Goal: Check status: Check status

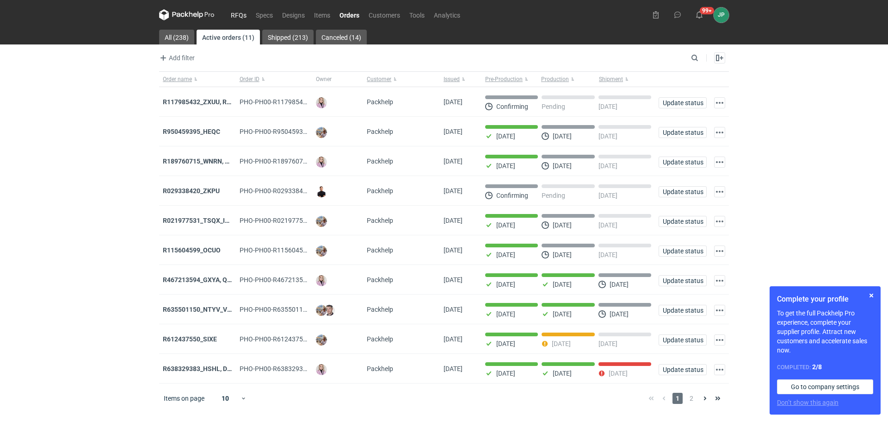
click at [234, 12] on link "RFQs" at bounding box center [238, 14] width 25 height 11
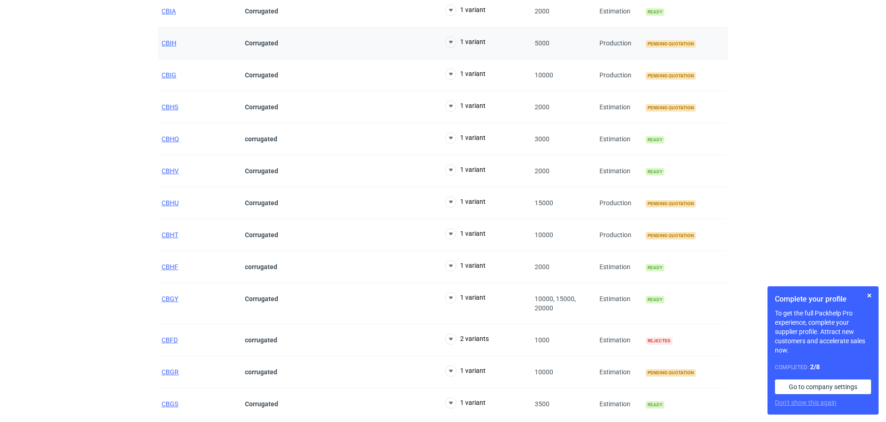
scroll to position [278, 0]
click at [170, 294] on span "CBGY" at bounding box center [169, 297] width 17 height 7
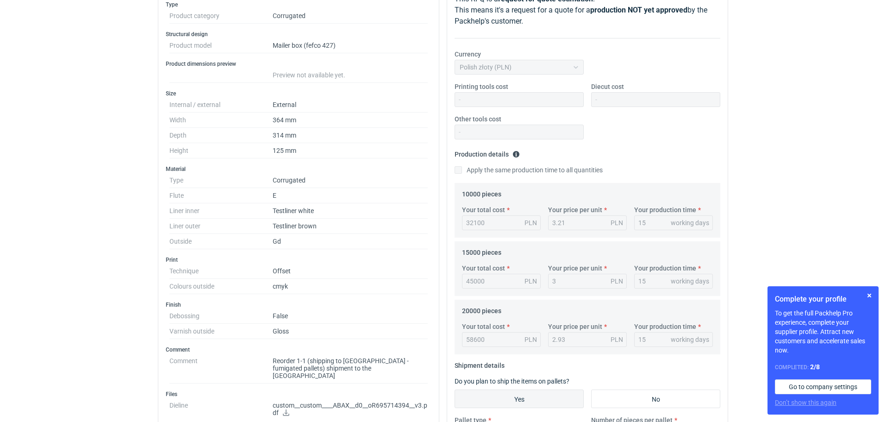
scroll to position [185, 0]
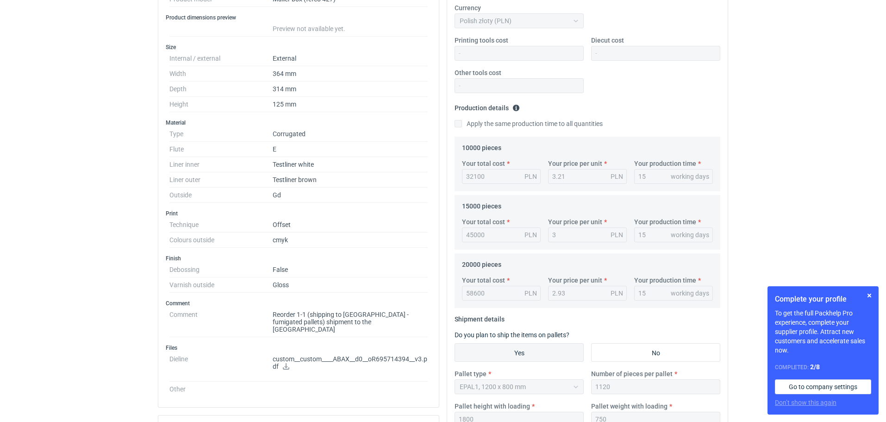
click at [298, 355] on p "custom__custom____ABAX__d0__oR695714394__v3.pdf" at bounding box center [350, 363] width 155 height 16
click at [287, 363] on icon at bounding box center [285, 366] width 7 height 6
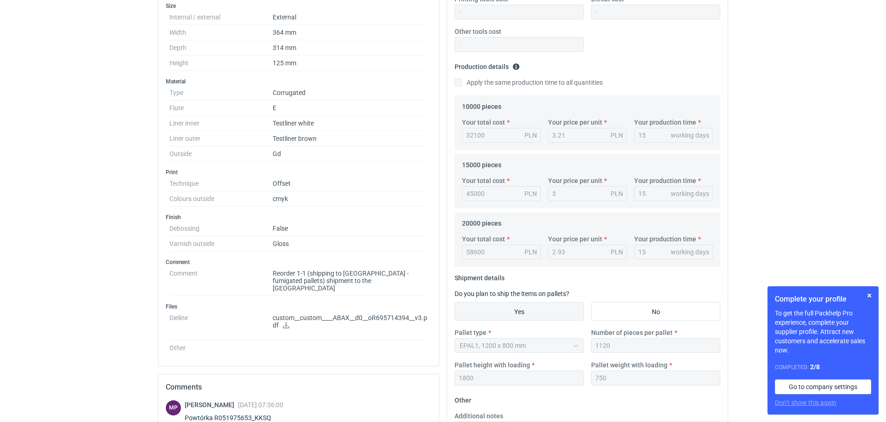
scroll to position [0, 0]
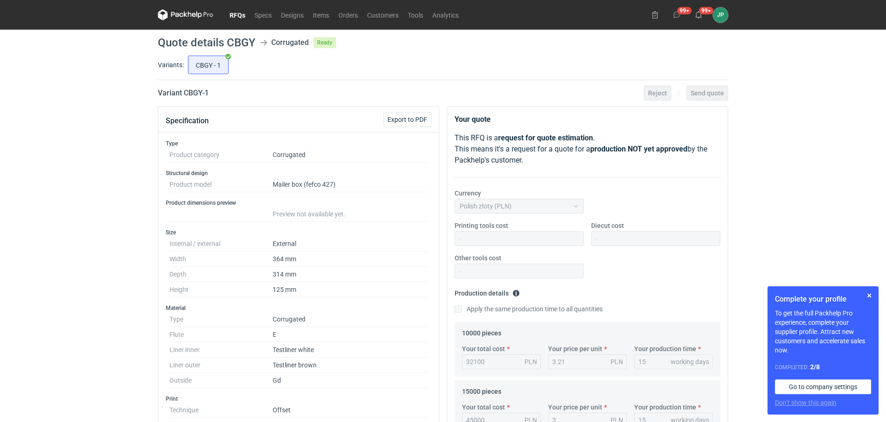
drag, startPoint x: 4, startPoint y: 249, endPoint x: 173, endPoint y: 105, distance: 222.5
click at [4, 249] on div "RFQs Specs Designs Items Orders Customers Tools Analytics 99+ 99+ JP [PERSON_NA…" at bounding box center [443, 211] width 886 height 422
